Goal: Information Seeking & Learning: Compare options

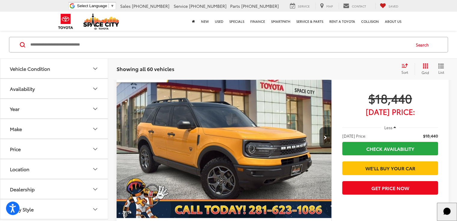
scroll to position [63, 0]
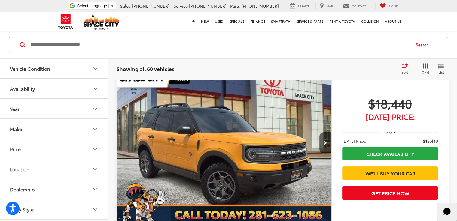
click at [58, 46] on input "Search by Make, Model, or Keyword" at bounding box center [220, 45] width 380 height 14
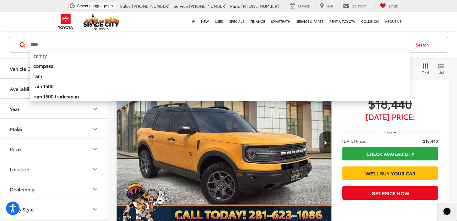
type input "*****"
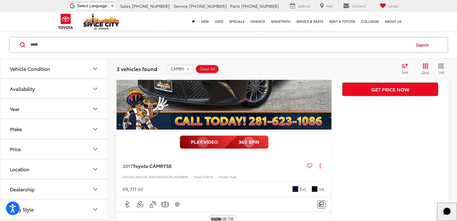
scroll to position [435, 0]
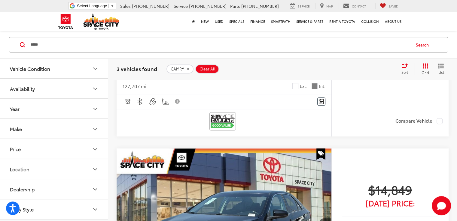
scroll to position [237, 0]
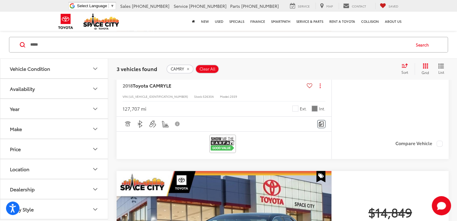
click at [59, 74] on button "Vehicle Condition" at bounding box center [54, 69] width 108 height 20
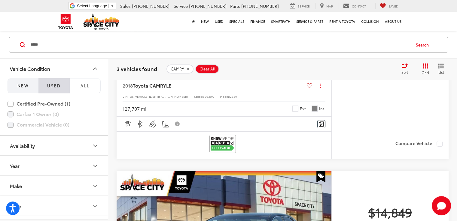
click at [23, 86] on span "NEW" at bounding box center [22, 85] width 11 height 5
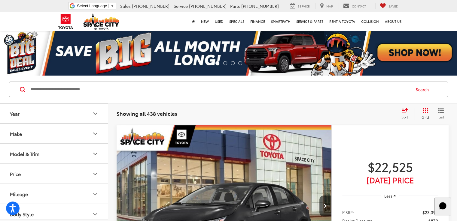
click at [68, 85] on input "Search by Make, Model, or Keyword" at bounding box center [220, 89] width 380 height 14
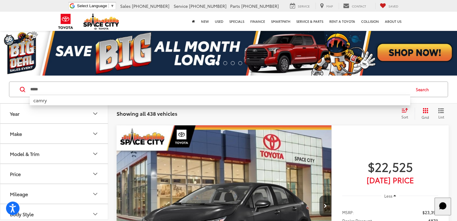
type input "*****"
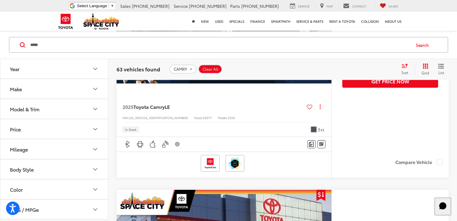
scroll to position [1291, 0]
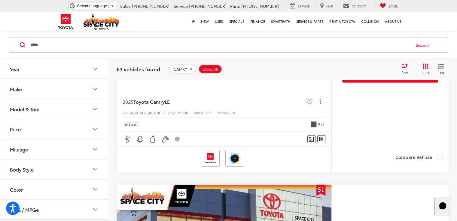
click at [0, 0] on span "Window Sticker" at bounding box center [0, 0] width 0 height 0
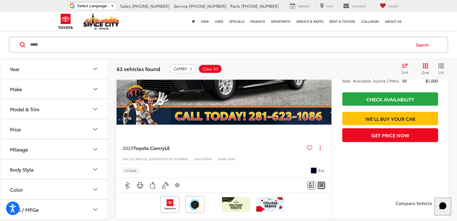
scroll to position [1501, 0]
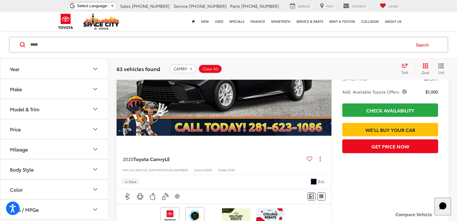
scroll to position [0, 584]
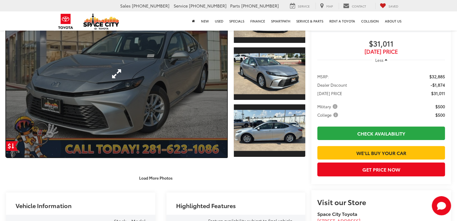
click at [193, 103] on link "Expand Photo 0" at bounding box center [116, 74] width 221 height 168
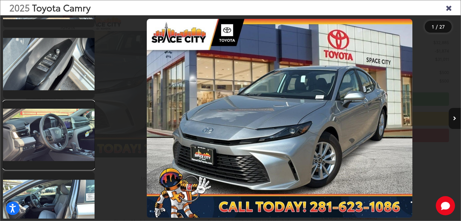
click at [77, 120] on link at bounding box center [49, 135] width 92 height 69
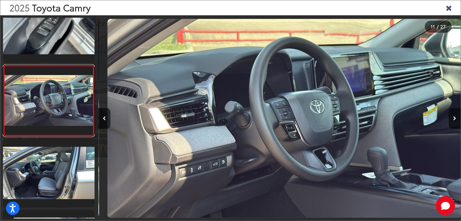
scroll to position [0, 3625]
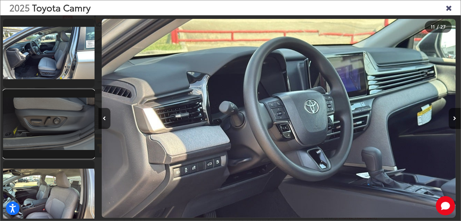
click at [41, 113] on link at bounding box center [49, 124] width 92 height 69
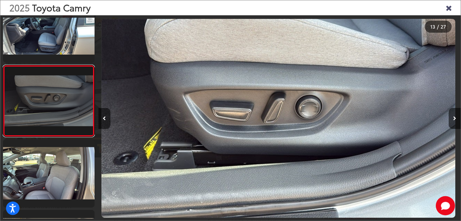
scroll to position [0, 4350]
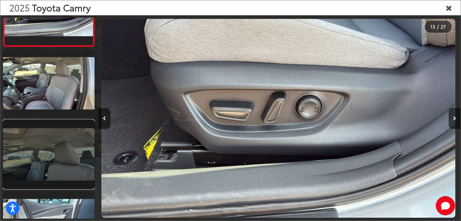
click at [36, 151] on link at bounding box center [49, 154] width 92 height 69
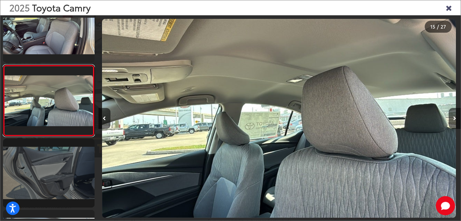
scroll to position [0, 5075]
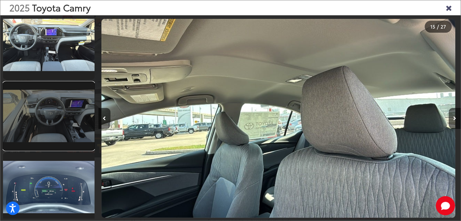
click at [56, 119] on link at bounding box center [49, 116] width 92 height 69
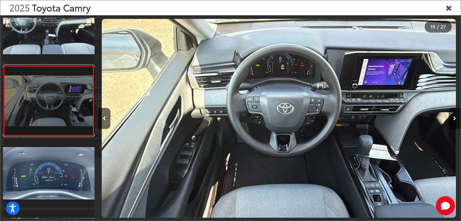
scroll to position [0, 6525]
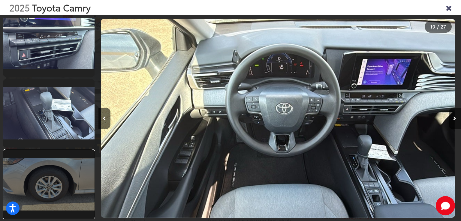
click at [56, 162] on link at bounding box center [49, 184] width 92 height 69
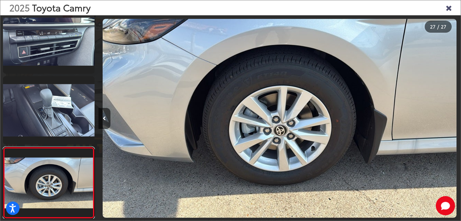
scroll to position [0, 9425]
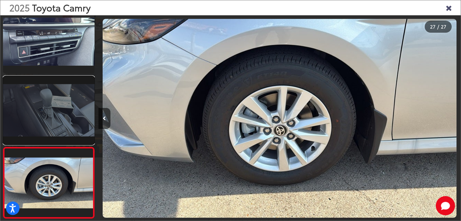
click at [75, 113] on link at bounding box center [49, 110] width 92 height 69
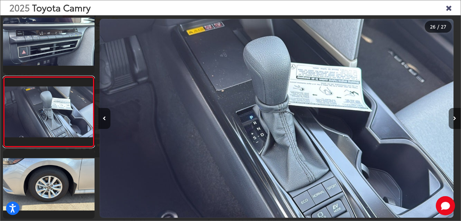
scroll to position [0, 9063]
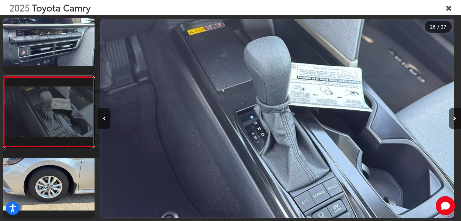
click at [46, 144] on link at bounding box center [49, 112] width 92 height 72
click at [46, 111] on link at bounding box center [49, 112] width 92 height 72
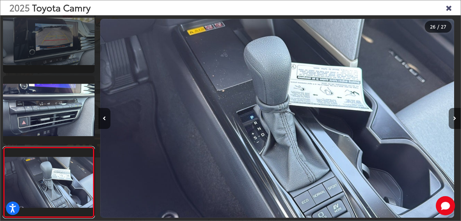
scroll to position [1627, 0]
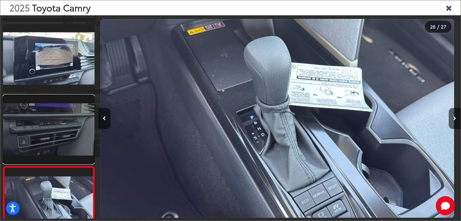
click at [55, 116] on link at bounding box center [49, 129] width 92 height 69
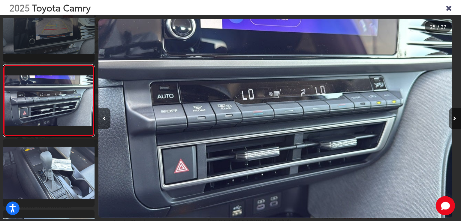
scroll to position [0, 8700]
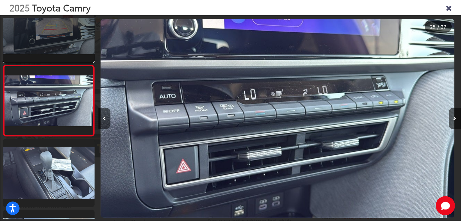
click at [65, 59] on link at bounding box center [49, 28] width 92 height 69
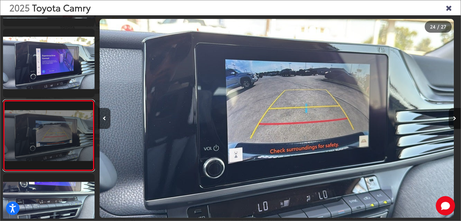
scroll to position [1497, 0]
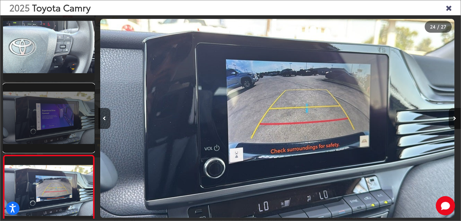
click at [58, 116] on link at bounding box center [49, 118] width 92 height 69
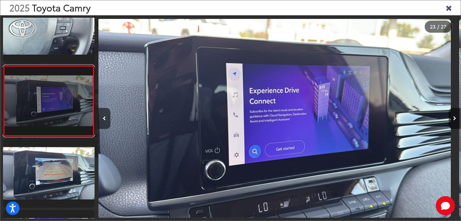
scroll to position [0, 7975]
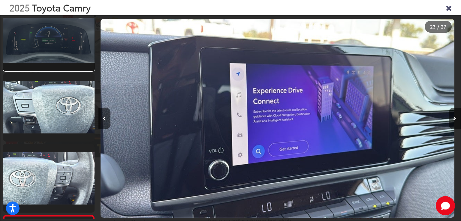
click at [61, 56] on link at bounding box center [49, 36] width 92 height 69
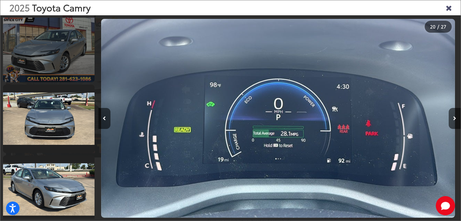
scroll to position [0, 0]
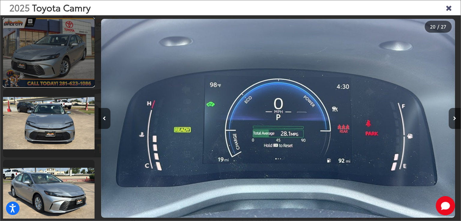
click at [64, 65] on link at bounding box center [49, 52] width 92 height 69
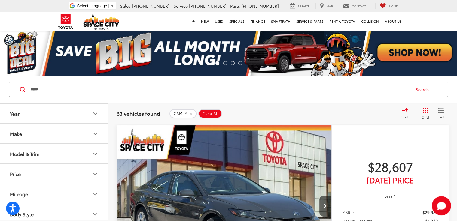
drag, startPoint x: 65, startPoint y: 89, endPoint x: 12, endPoint y: 84, distance: 53.6
click at [13, 84] on div "***** ***** Search" at bounding box center [228, 90] width 439 height 16
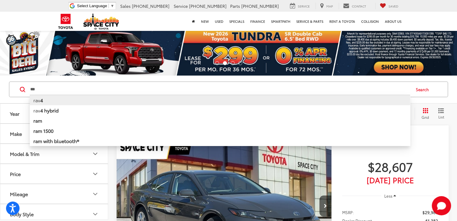
click at [41, 101] on b "4" at bounding box center [41, 100] width 3 height 7
type input "****"
